Goal: Task Accomplishment & Management: Complete application form

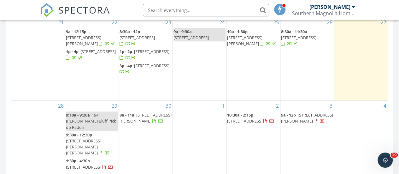
scroll to position [583, 408]
click at [200, 113] on div "1" at bounding box center [199, 150] width 53 height 100
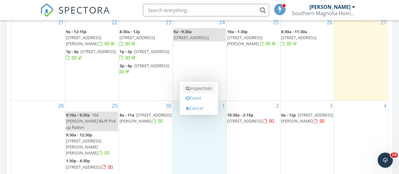
click at [197, 88] on link "Inspection" at bounding box center [198, 88] width 32 height 10
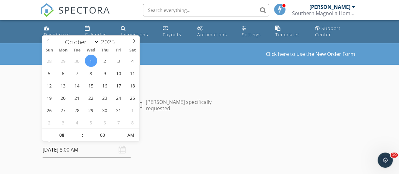
click at [71, 150] on input "10/01/2025 8:00 AM" at bounding box center [87, 149] width 88 height 15
type input "09"
type input "[DATE] 9:00 AM"
click at [79, 131] on span at bounding box center [79, 132] width 4 height 6
click at [198, 139] on div "Date/Time" at bounding box center [133, 135] width 186 height 13
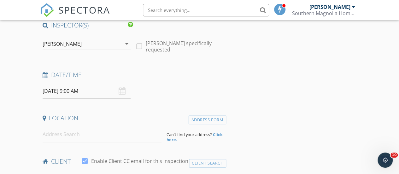
scroll to position [66, 0]
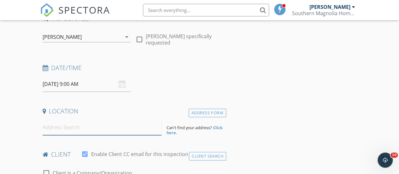
click at [131, 128] on input at bounding box center [102, 126] width 119 height 15
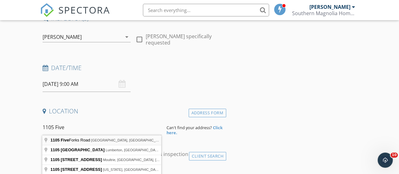
type input "1105 Five Forks Road, Waxhaw, NC, USA"
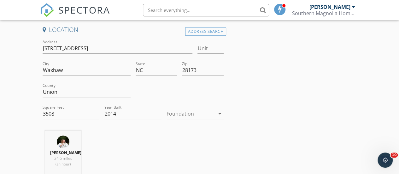
scroll to position [150, 0]
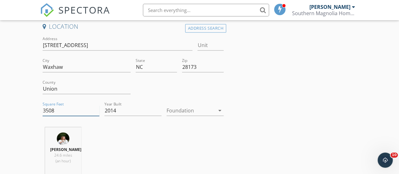
click at [74, 110] on input "3508" at bounding box center [71, 110] width 57 height 10
type input "3733"
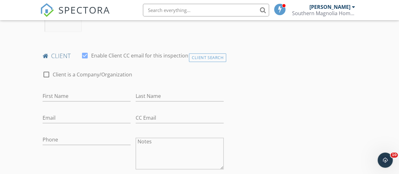
scroll to position [296, 0]
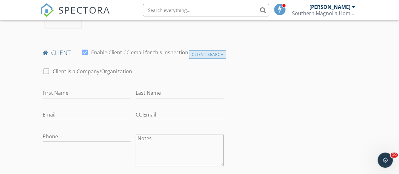
click at [209, 54] on div "Client Search" at bounding box center [207, 54] width 37 height 9
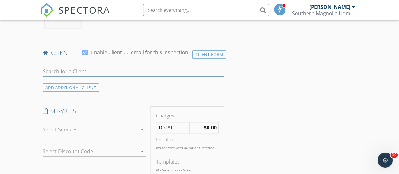
click at [134, 72] on input "text" at bounding box center [133, 71] width 181 height 10
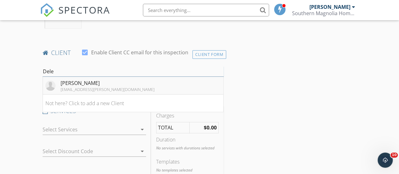
type input "Dele"
click at [98, 79] on div "[PERSON_NAME]" at bounding box center [107, 83] width 94 height 8
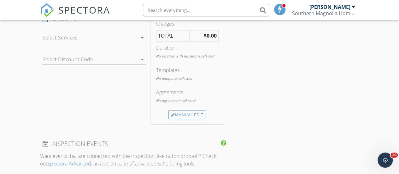
scroll to position [538, 0]
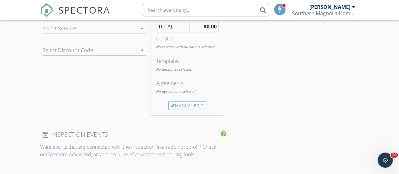
click at [118, 26] on div at bounding box center [90, 28] width 95 height 10
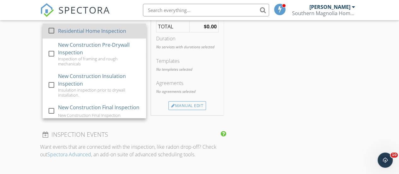
click at [50, 30] on div at bounding box center [51, 30] width 11 height 11
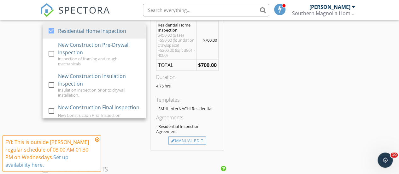
click at [29, 50] on div "New Inspection Click here to use the New Order Form INSPECTOR(S) check_box Mega…" at bounding box center [199, 89] width 399 height 1168
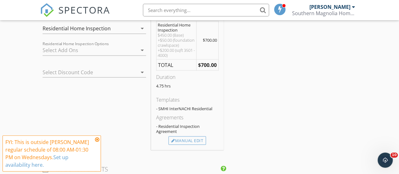
click at [72, 49] on div at bounding box center [90, 50] width 95 height 10
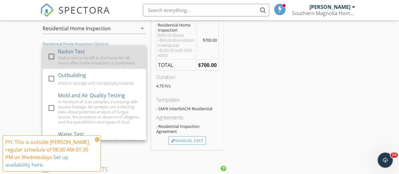
click at [51, 54] on div at bounding box center [51, 56] width 11 height 11
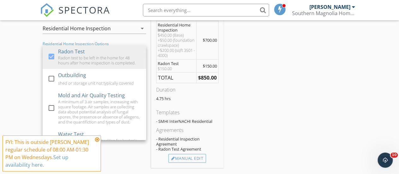
click at [98, 139] on icon at bounding box center [97, 139] width 4 height 5
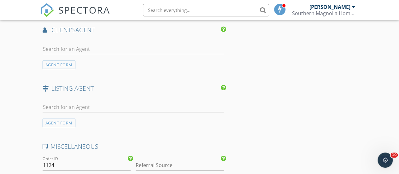
scroll to position [820, 0]
click at [60, 63] on div "AGENT FORM" at bounding box center [59, 64] width 33 height 9
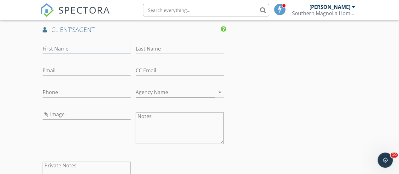
click at [67, 49] on input "First Name" at bounding box center [87, 48] width 88 height 10
type input "[PERSON_NAME]"
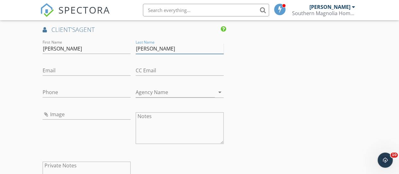
type input "[PERSON_NAME]"
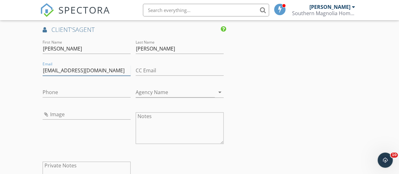
type input "[EMAIL_ADDRESS][DOMAIN_NAME]"
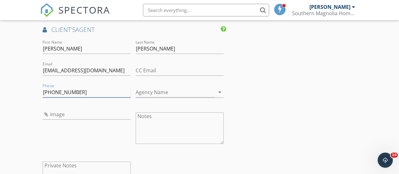
type input "[PHONE_NUMBER]"
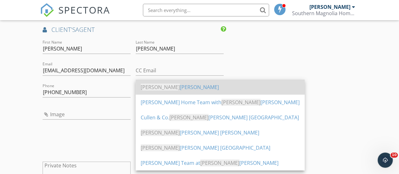
click at [168, 90] on div "Kell er Williams" at bounding box center [220, 87] width 159 height 8
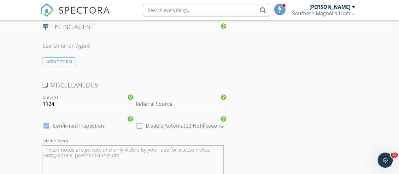
scroll to position [1035, 0]
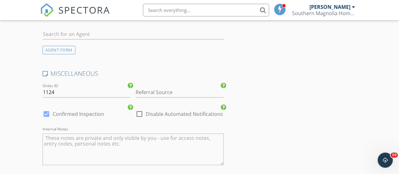
type input "[PERSON_NAME]"
click at [165, 91] on input "Referral Source" at bounding box center [179, 92] width 88 height 10
click at [159, 100] on div "Previous client" at bounding box center [179, 104] width 87 height 13
type input "Previous client"
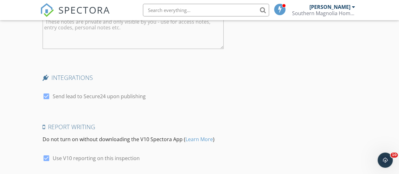
scroll to position [1154, 0]
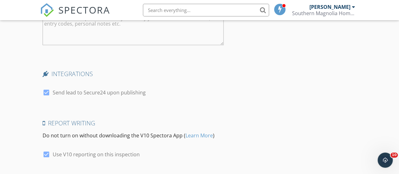
click at [45, 89] on div at bounding box center [46, 92] width 11 height 11
checkbox input "false"
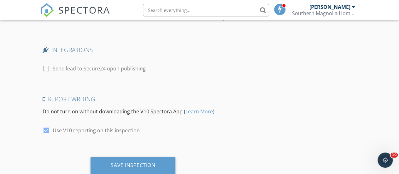
scroll to position [1195, 0]
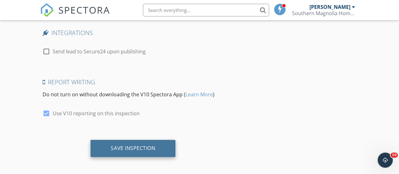
click at [132, 145] on div "Save Inspection" at bounding box center [133, 148] width 44 height 6
